Goal: Find specific page/section: Locate a particular part of the current website

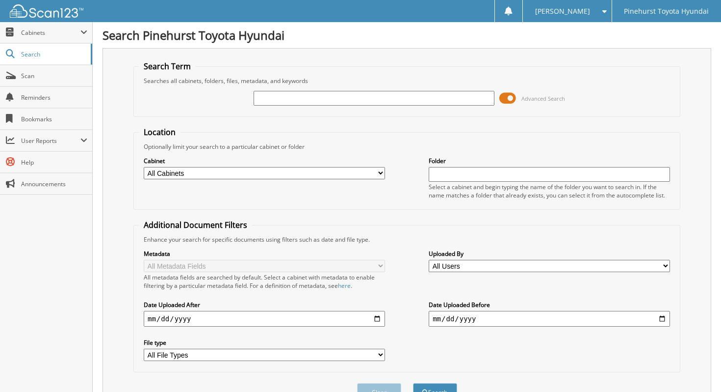
click at [511, 96] on span at bounding box center [508, 98] width 17 height 15
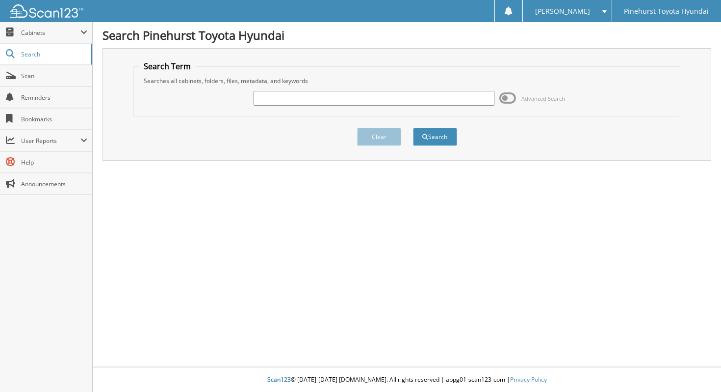
click at [452, 97] on input "text" at bounding box center [374, 98] width 241 height 15
type input "pt23060"
click at [413, 128] on button "Search" at bounding box center [435, 137] width 44 height 18
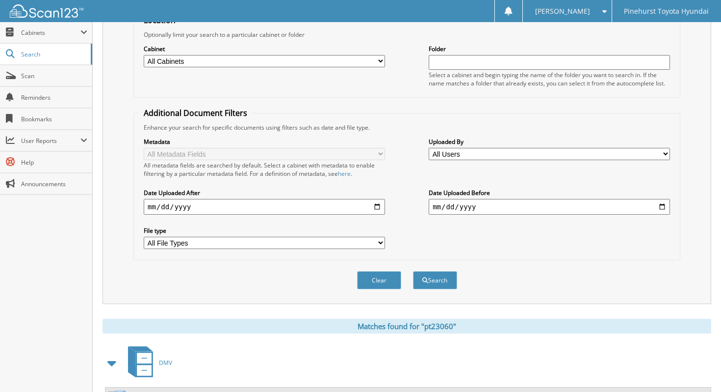
scroll to position [152, 0]
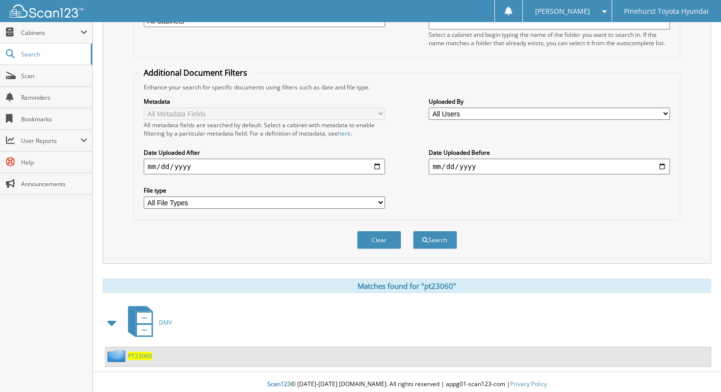
click at [111, 318] on span at bounding box center [113, 323] width 14 height 18
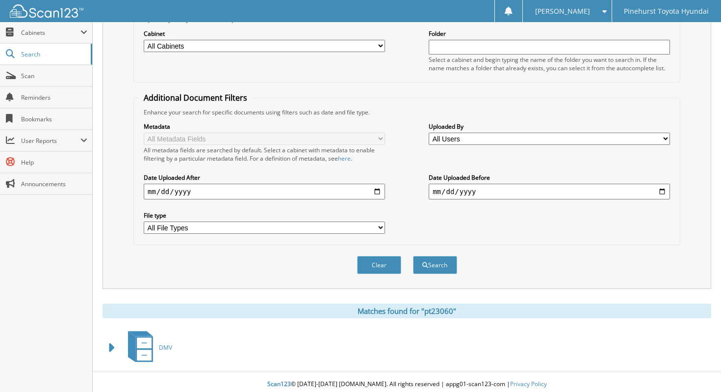
click at [109, 339] on span at bounding box center [113, 348] width 14 height 18
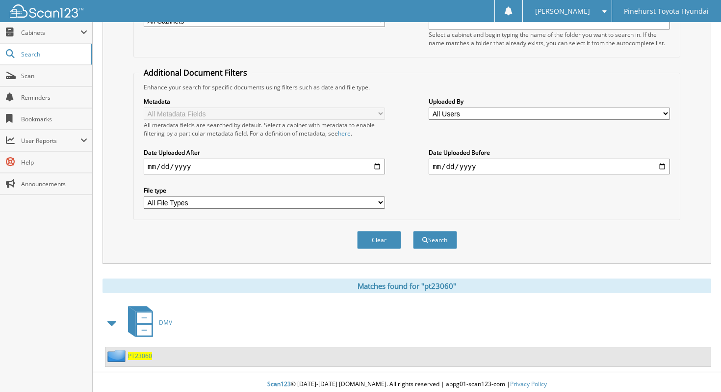
click at [146, 354] on span "PT23060" at bounding box center [140, 355] width 24 height 8
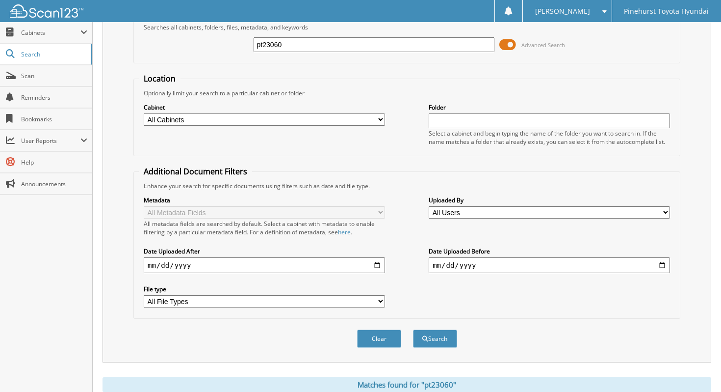
scroll to position [152, 0]
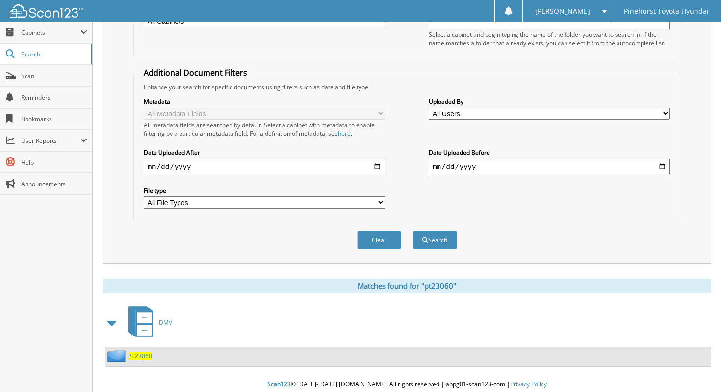
click at [112, 320] on span at bounding box center [113, 323] width 14 height 18
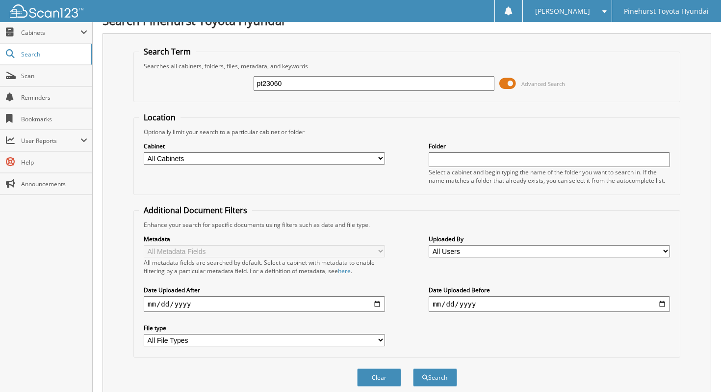
scroll to position [0, 0]
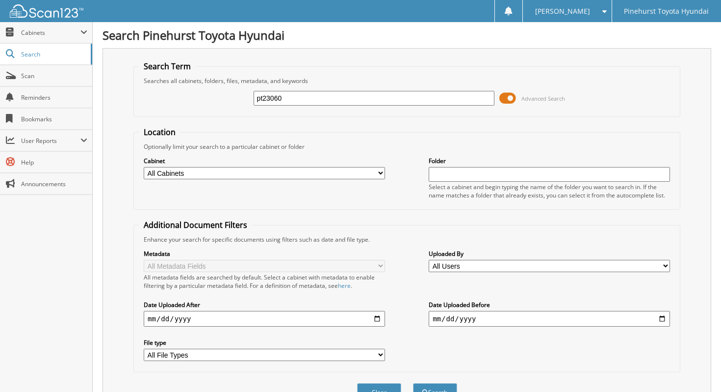
click at [510, 99] on span at bounding box center [508, 98] width 17 height 15
